Goal: Use online tool/utility: Utilize a website feature to perform a specific function

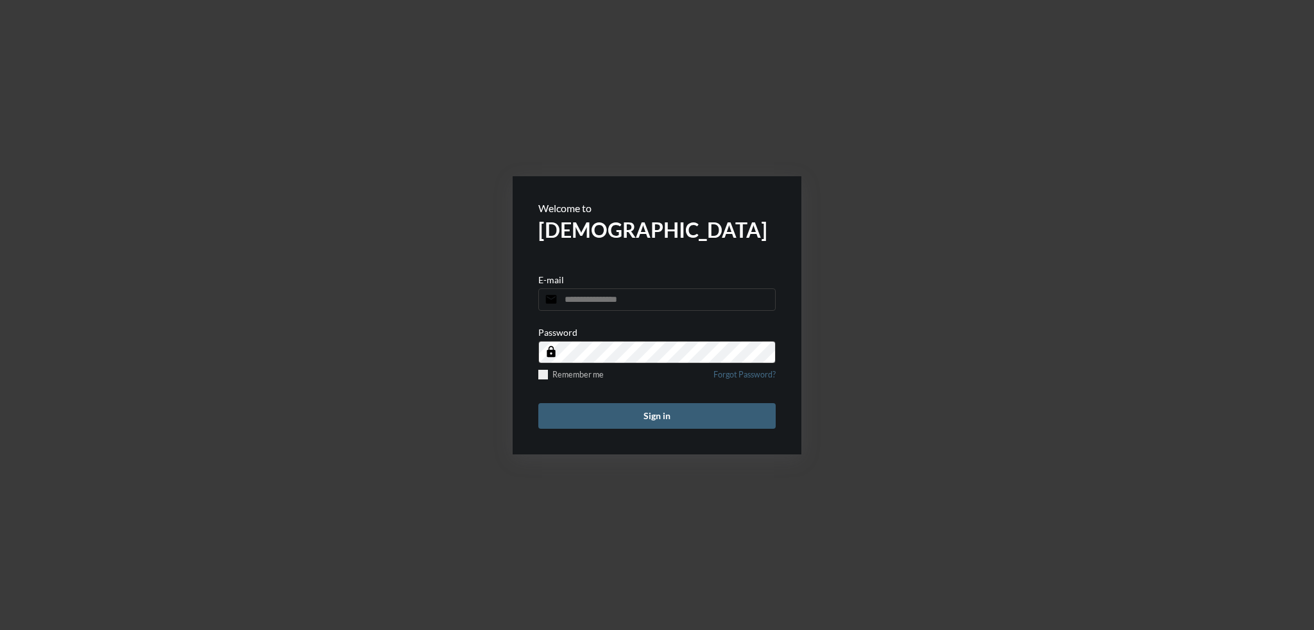
click at [643, 297] on input "email" at bounding box center [656, 300] width 237 height 22
type input "**********"
click at [652, 413] on button "Sign in" at bounding box center [656, 416] width 237 height 26
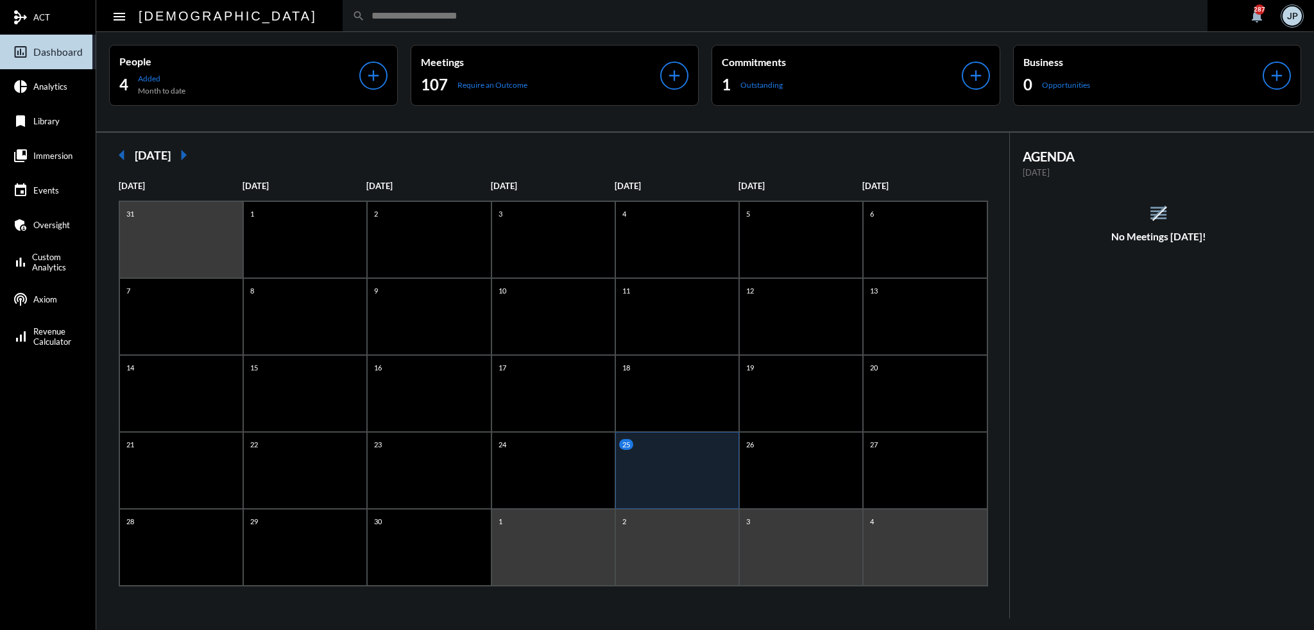
click at [57, 91] on span "Analytics" at bounding box center [50, 86] width 34 height 10
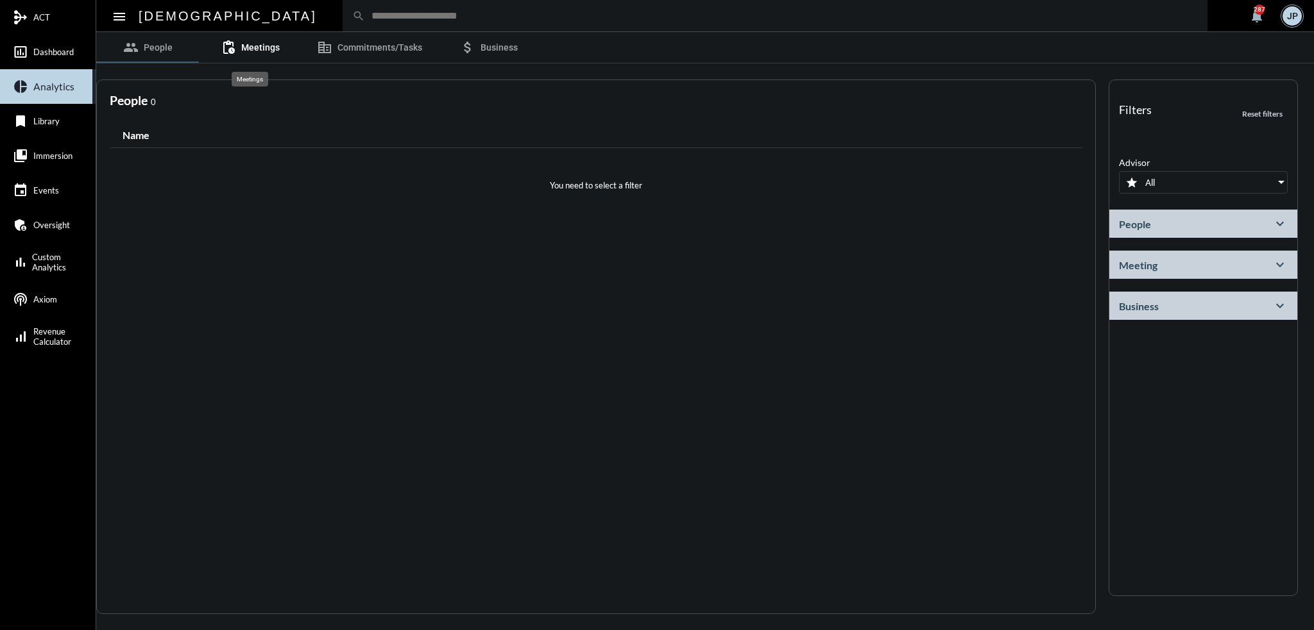
click at [253, 48] on span "Meetings" at bounding box center [260, 47] width 38 height 10
select select
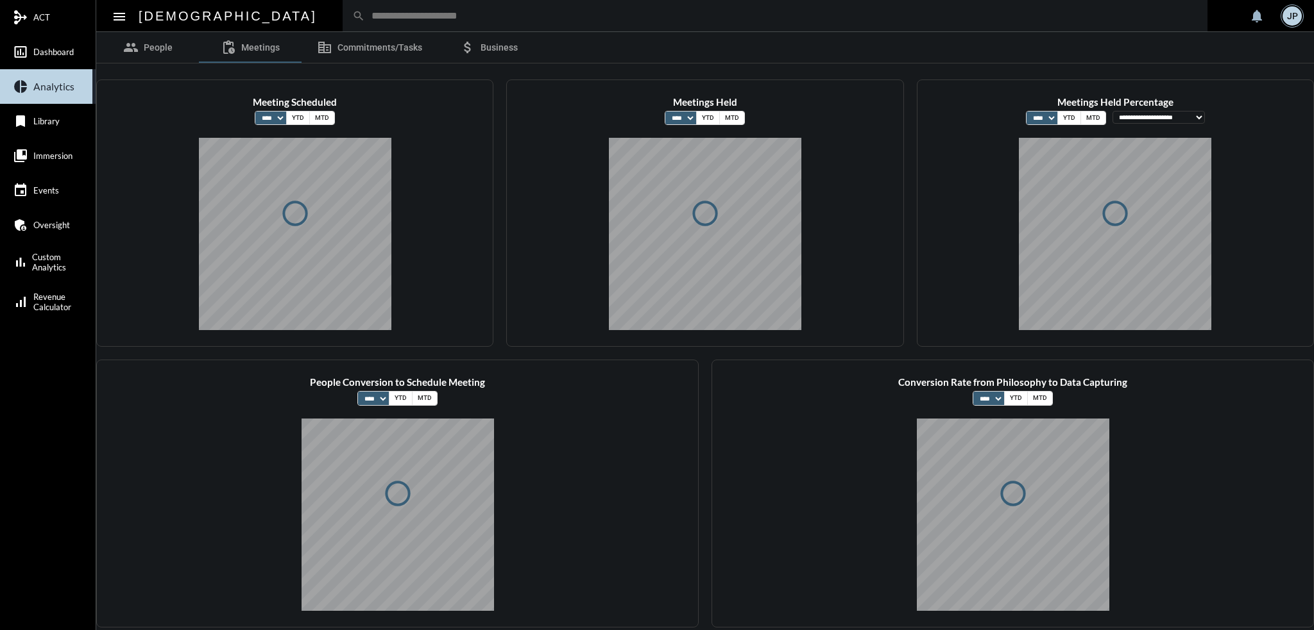
select select
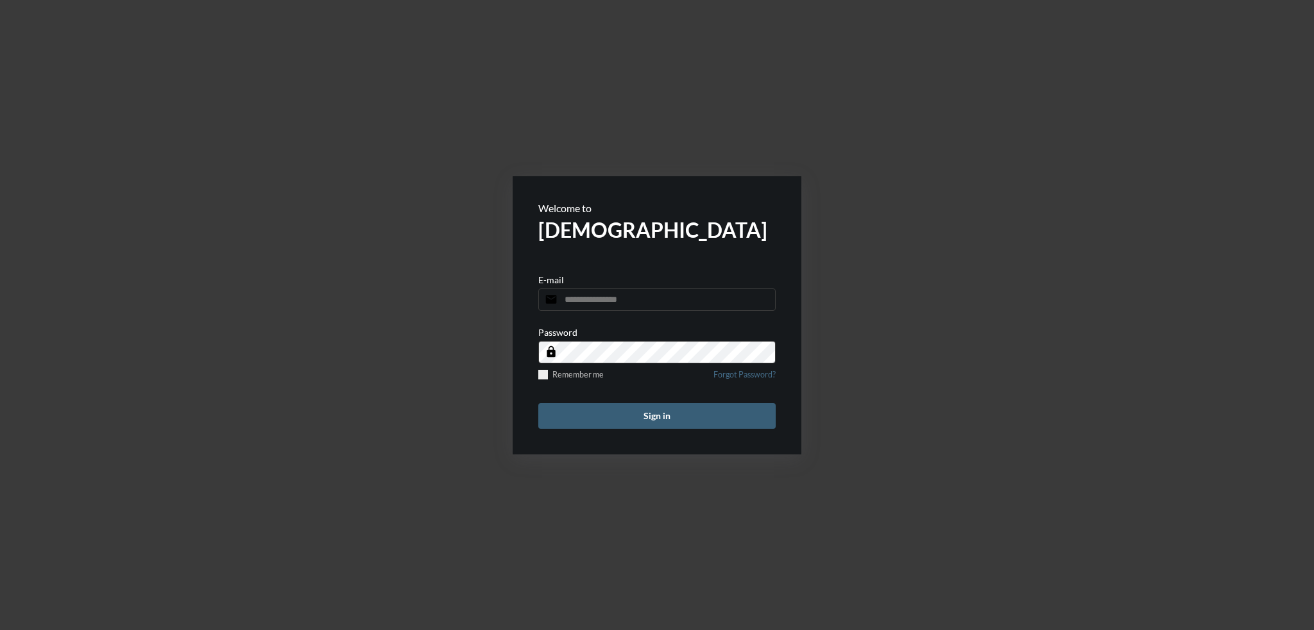
click at [623, 298] on input "email" at bounding box center [656, 300] width 237 height 22
type input "**********"
click at [642, 414] on button "Sign in" at bounding box center [656, 416] width 237 height 26
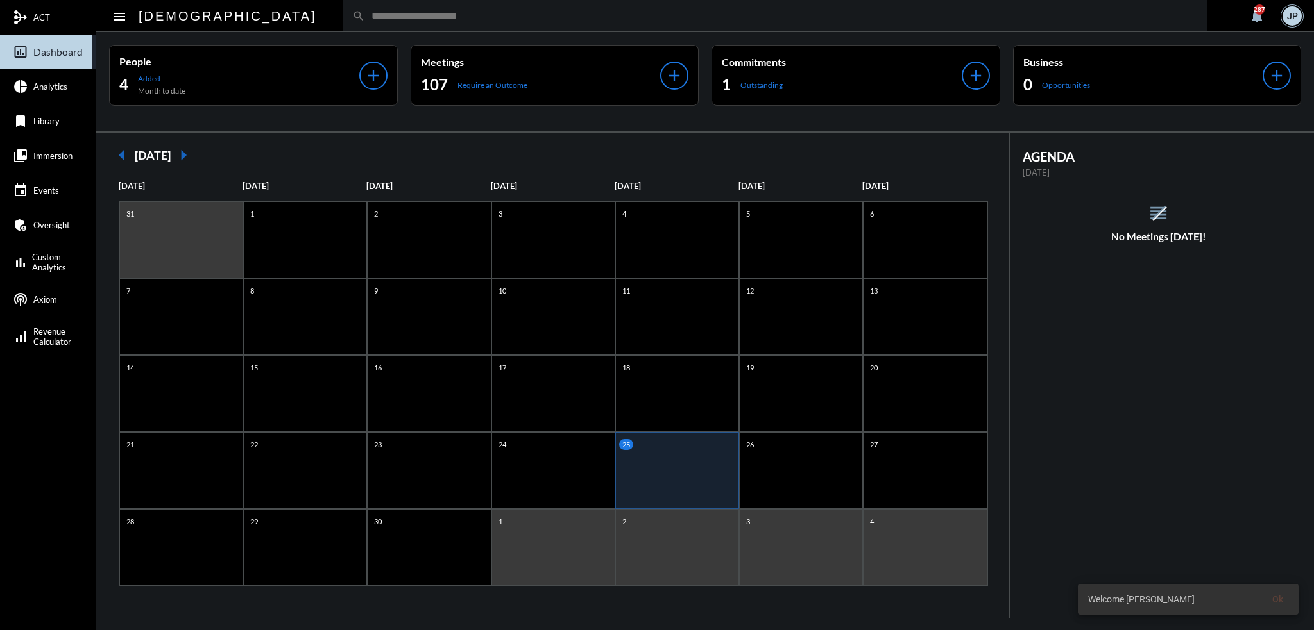
click at [365, 15] on input "text" at bounding box center [781, 15] width 832 height 11
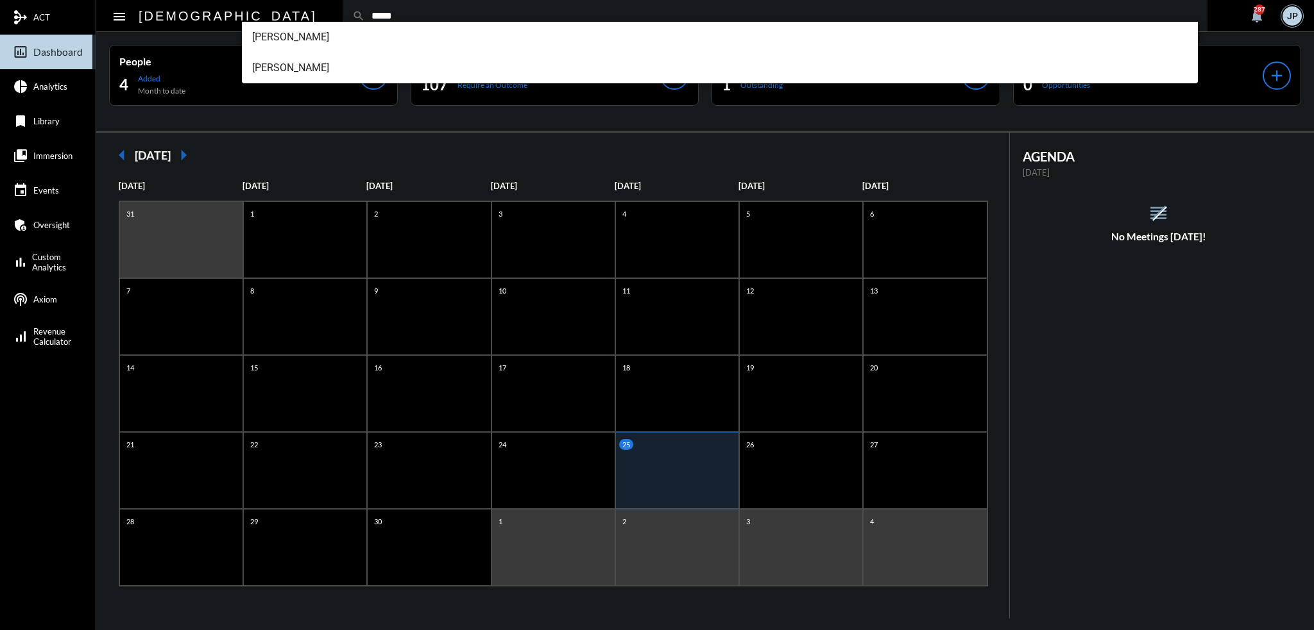
type input "*****"
click at [316, 43] on span "[PERSON_NAME]" at bounding box center [720, 37] width 936 height 31
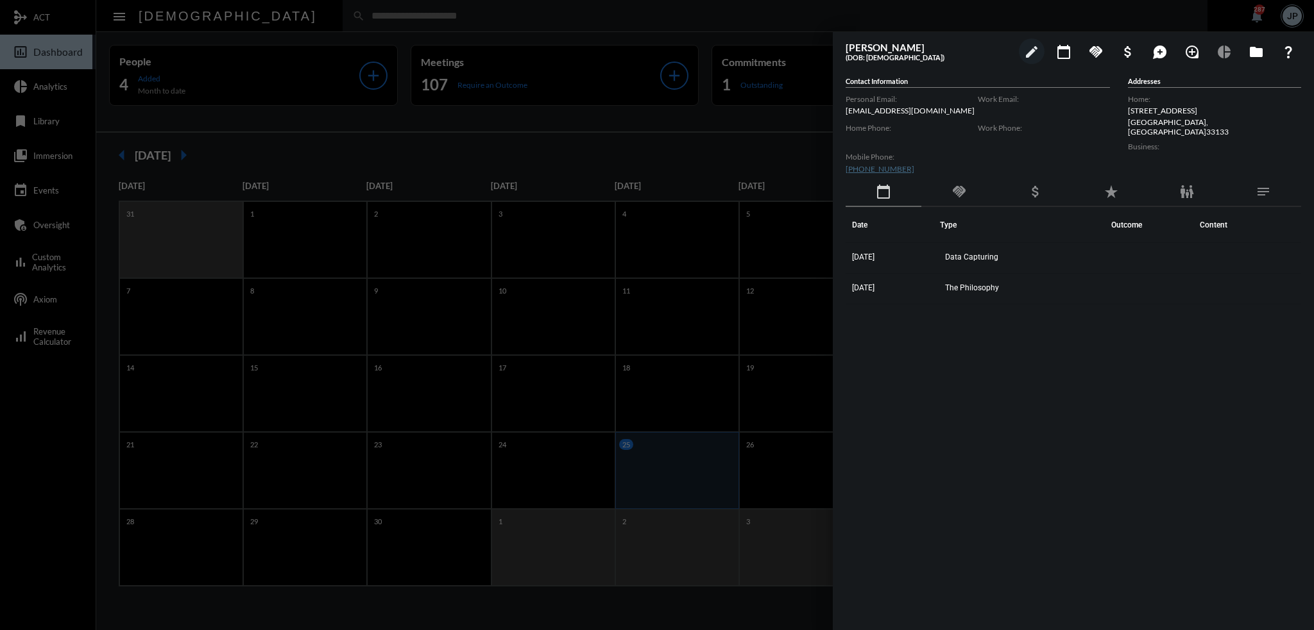
click at [584, 19] on div at bounding box center [657, 315] width 1314 height 630
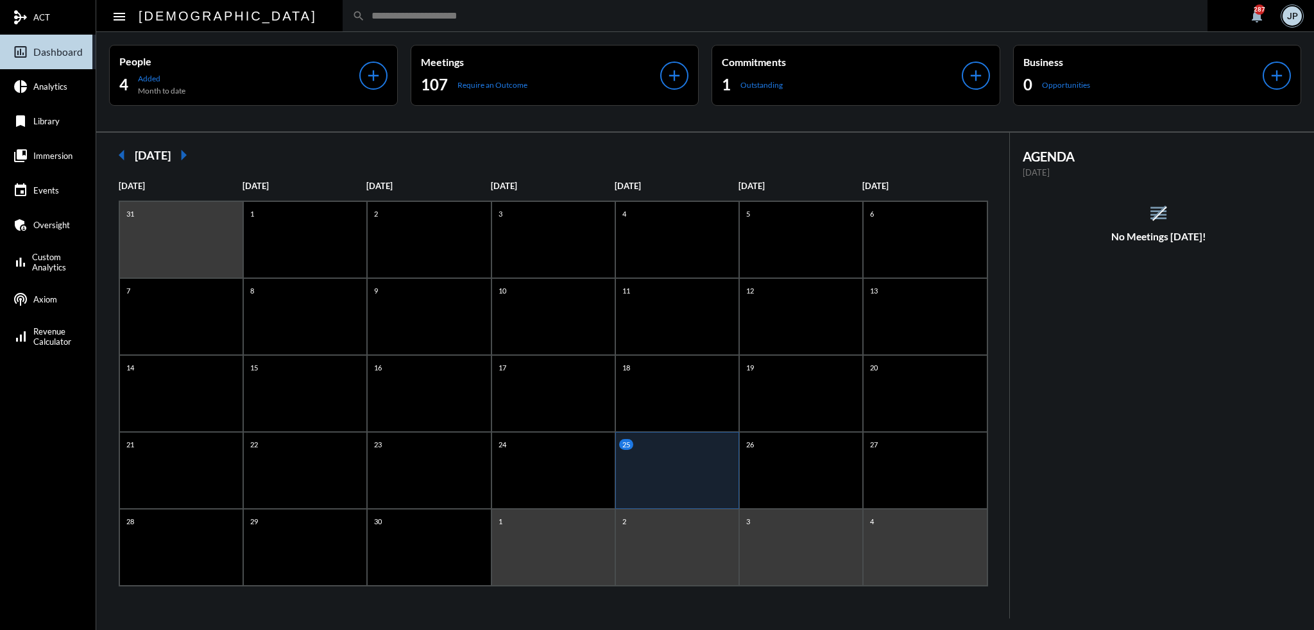
click at [561, 17] on div at bounding box center [657, 315] width 1314 height 630
click at [561, 17] on input "text" at bounding box center [781, 15] width 832 height 11
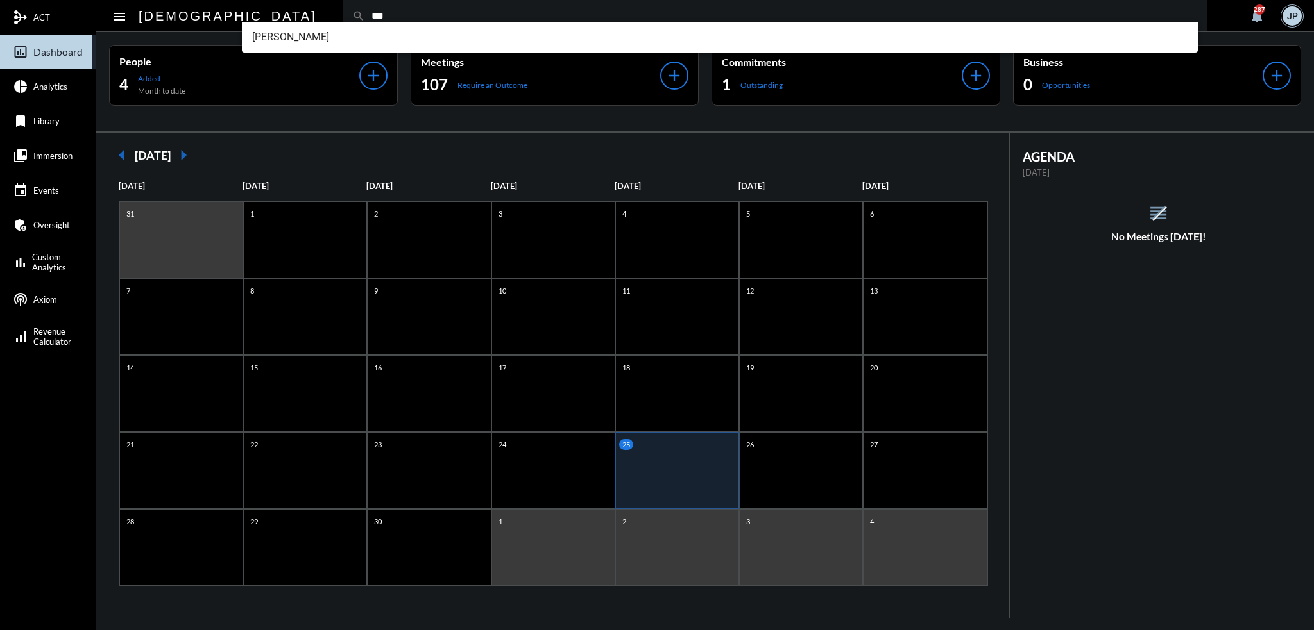
type input "***"
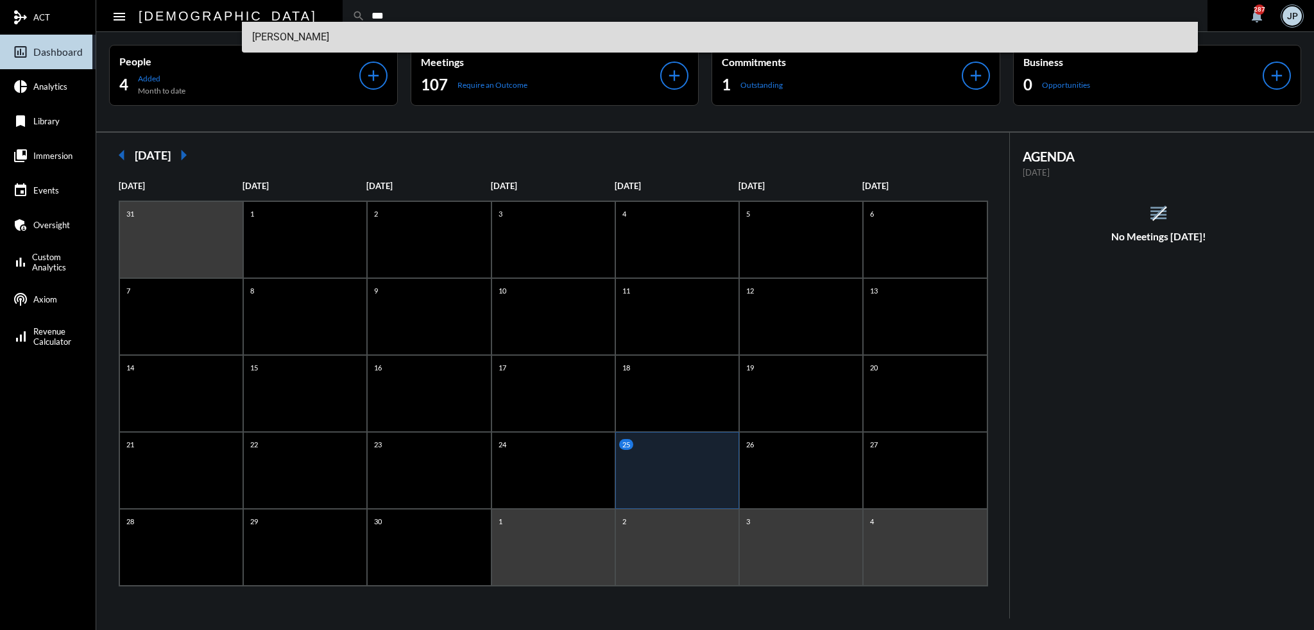
click at [316, 37] on span "Obed Vargas" at bounding box center [720, 37] width 936 height 31
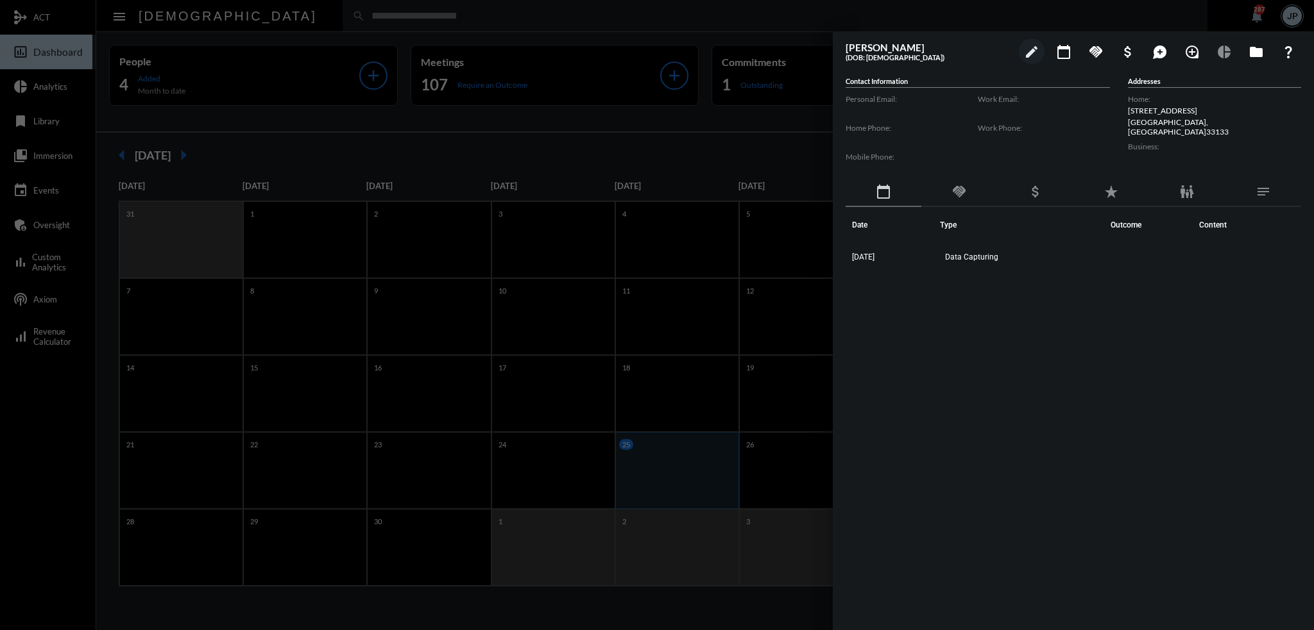
click at [45, 156] on div at bounding box center [657, 315] width 1314 height 630
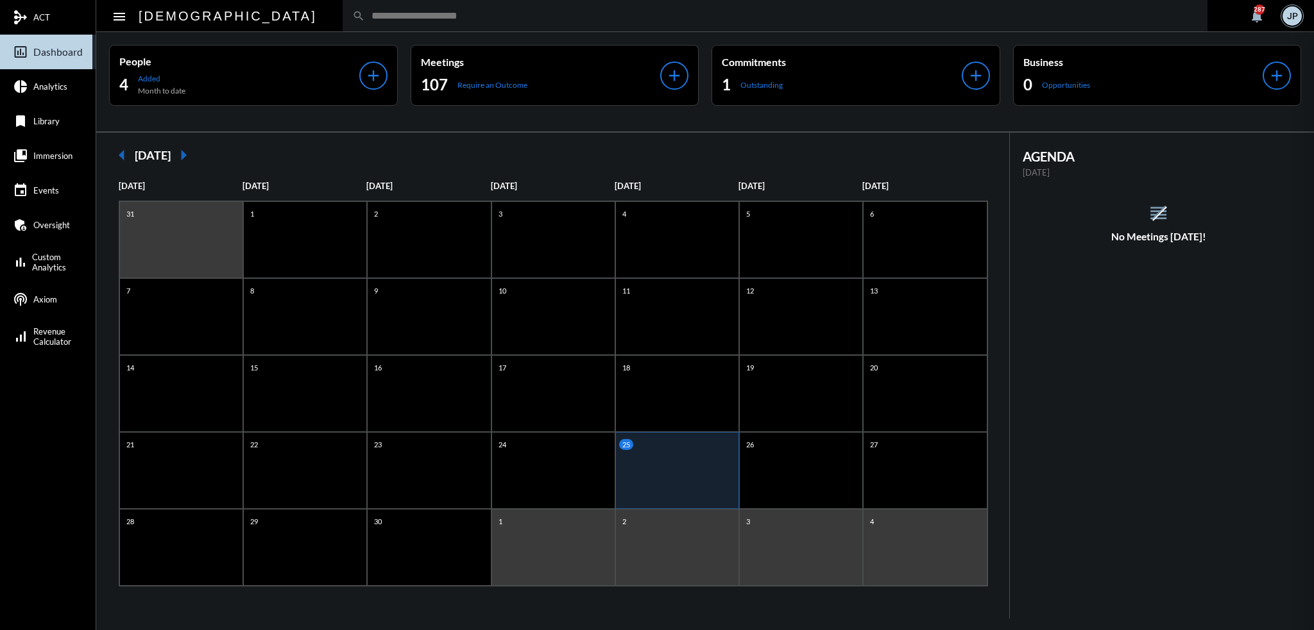
click at [45, 156] on span "Immersion" at bounding box center [52, 156] width 39 height 10
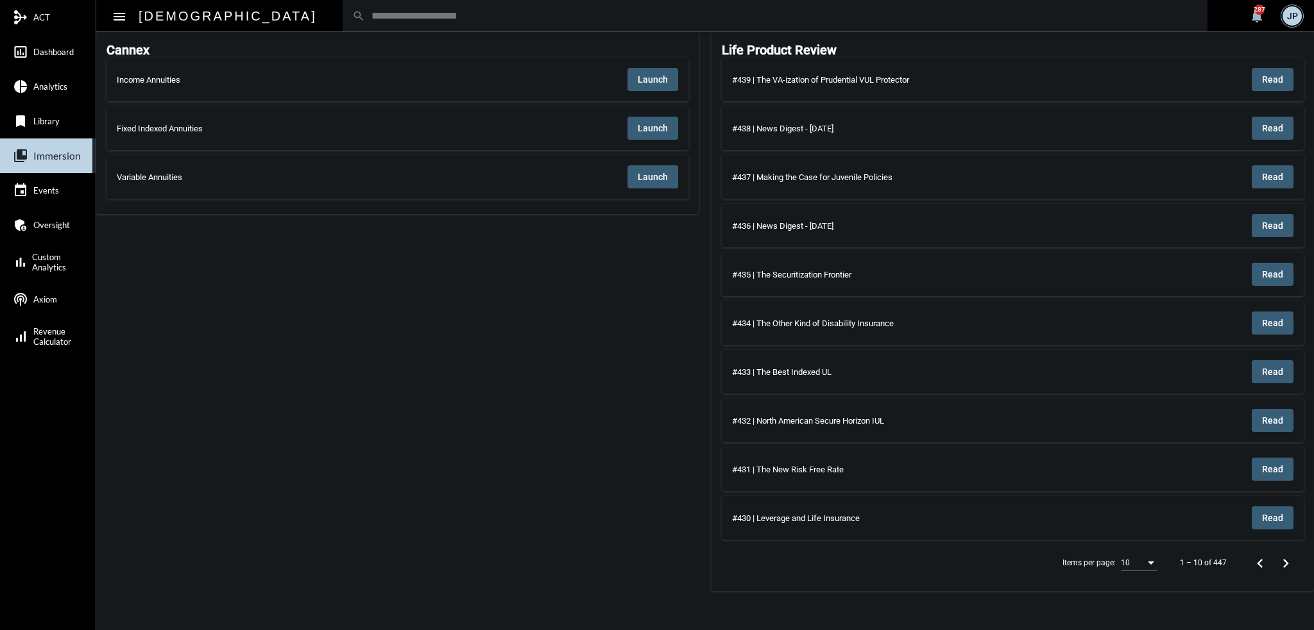
click at [641, 79] on span "Launch" at bounding box center [653, 79] width 30 height 10
